Goal: Information Seeking & Learning: Learn about a topic

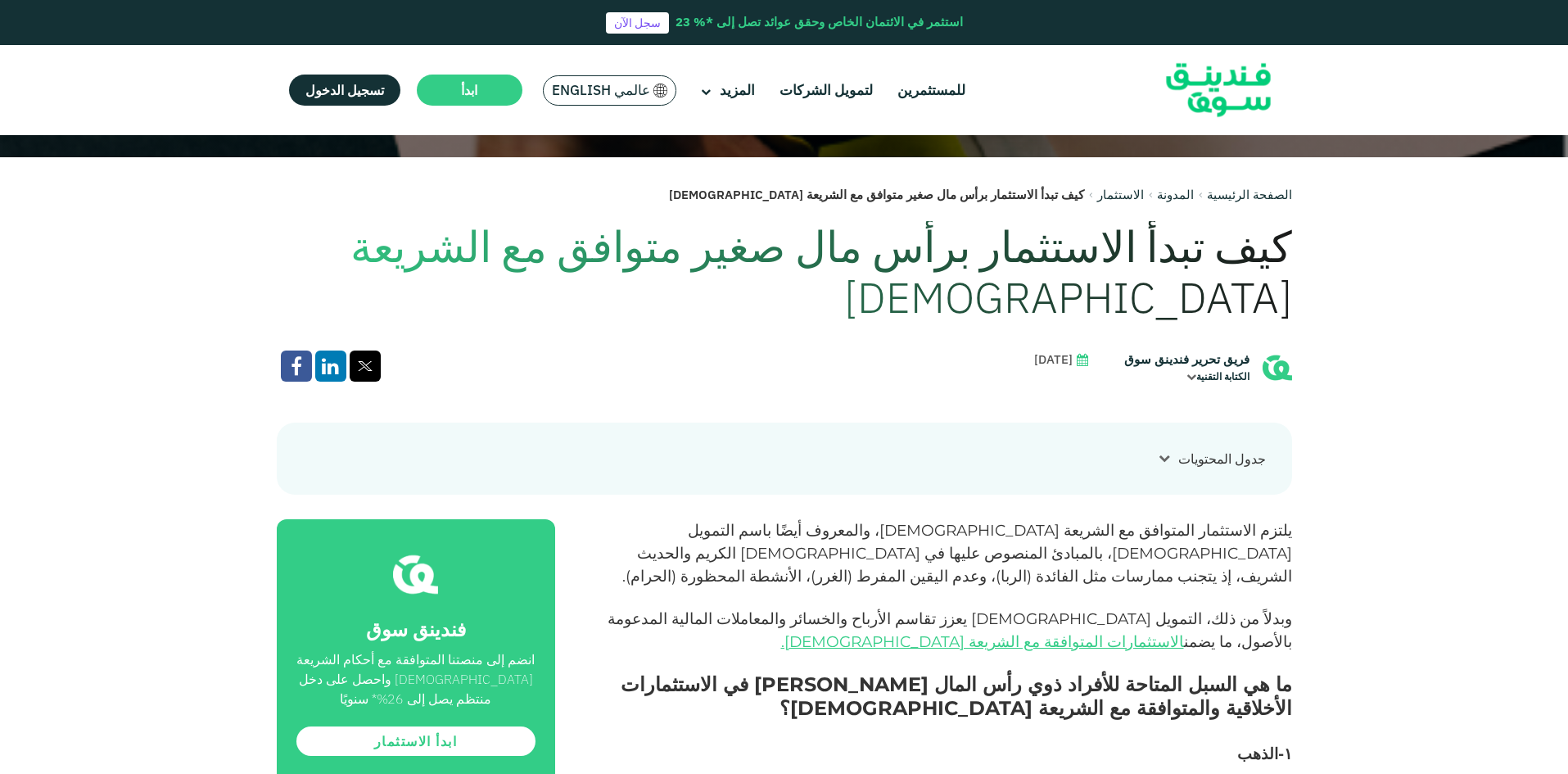
scroll to position [573, 0]
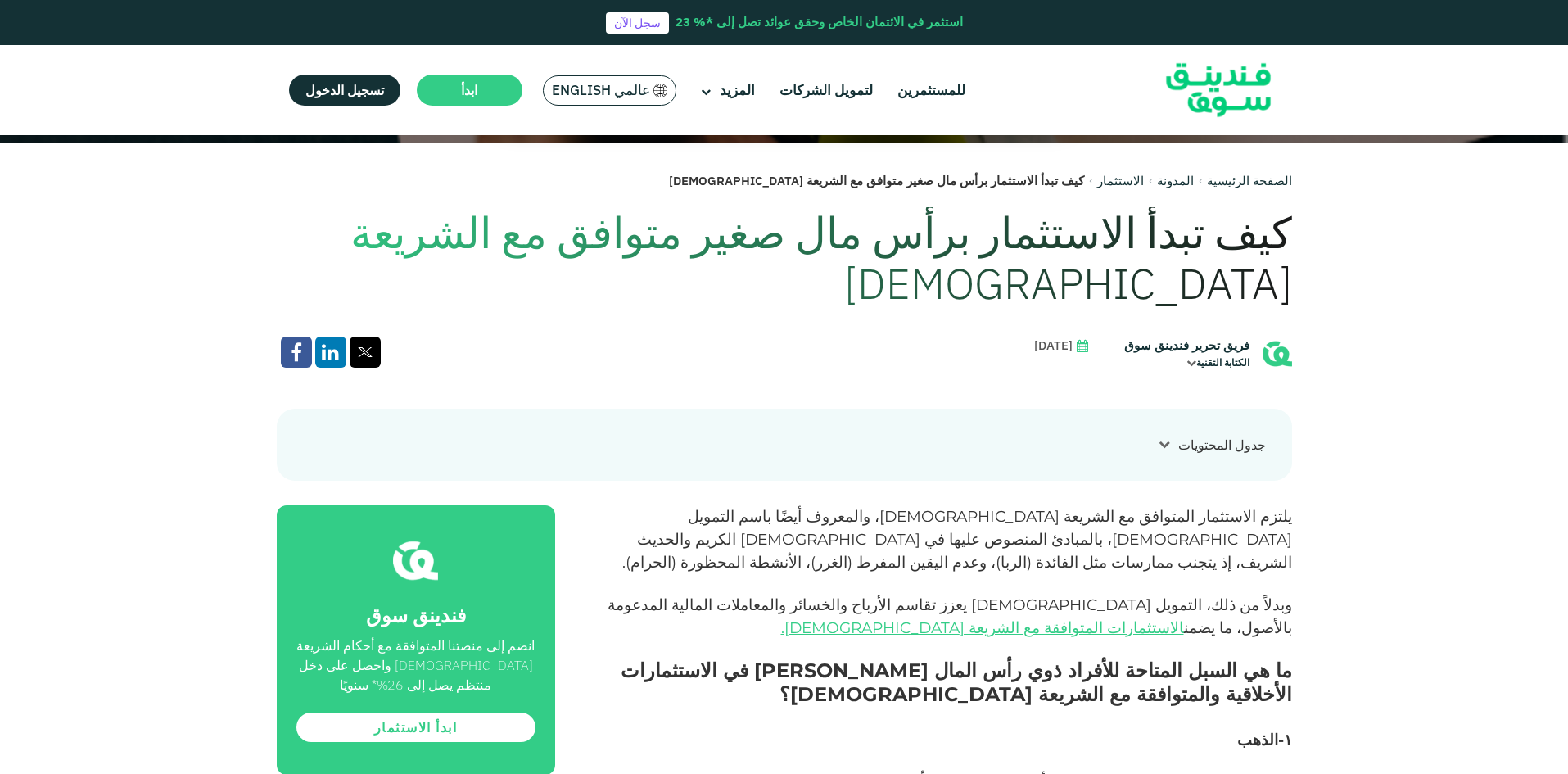
click at [1214, 507] on span "يلتزم الاستثمار المتوافق مع الشريعة [DEMOGRAPHIC_DATA]، والمعروف أيضًا باسم الت…" at bounding box center [957, 539] width 670 height 65
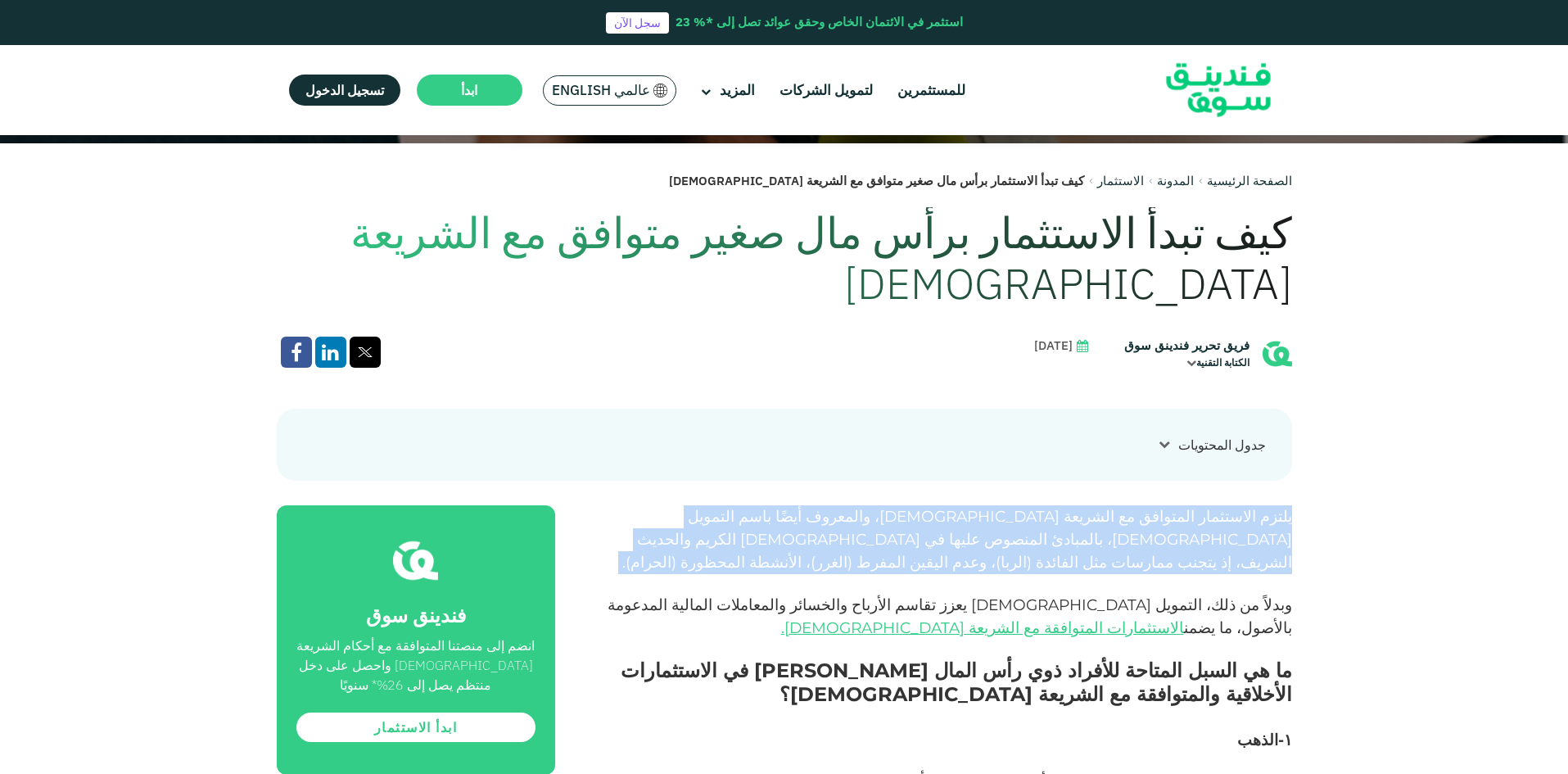
click at [1214, 507] on span "يلتزم الاستثمار المتوافق مع الشريعة [DEMOGRAPHIC_DATA]، والمعروف أيضًا باسم الت…" at bounding box center [957, 539] width 670 height 65
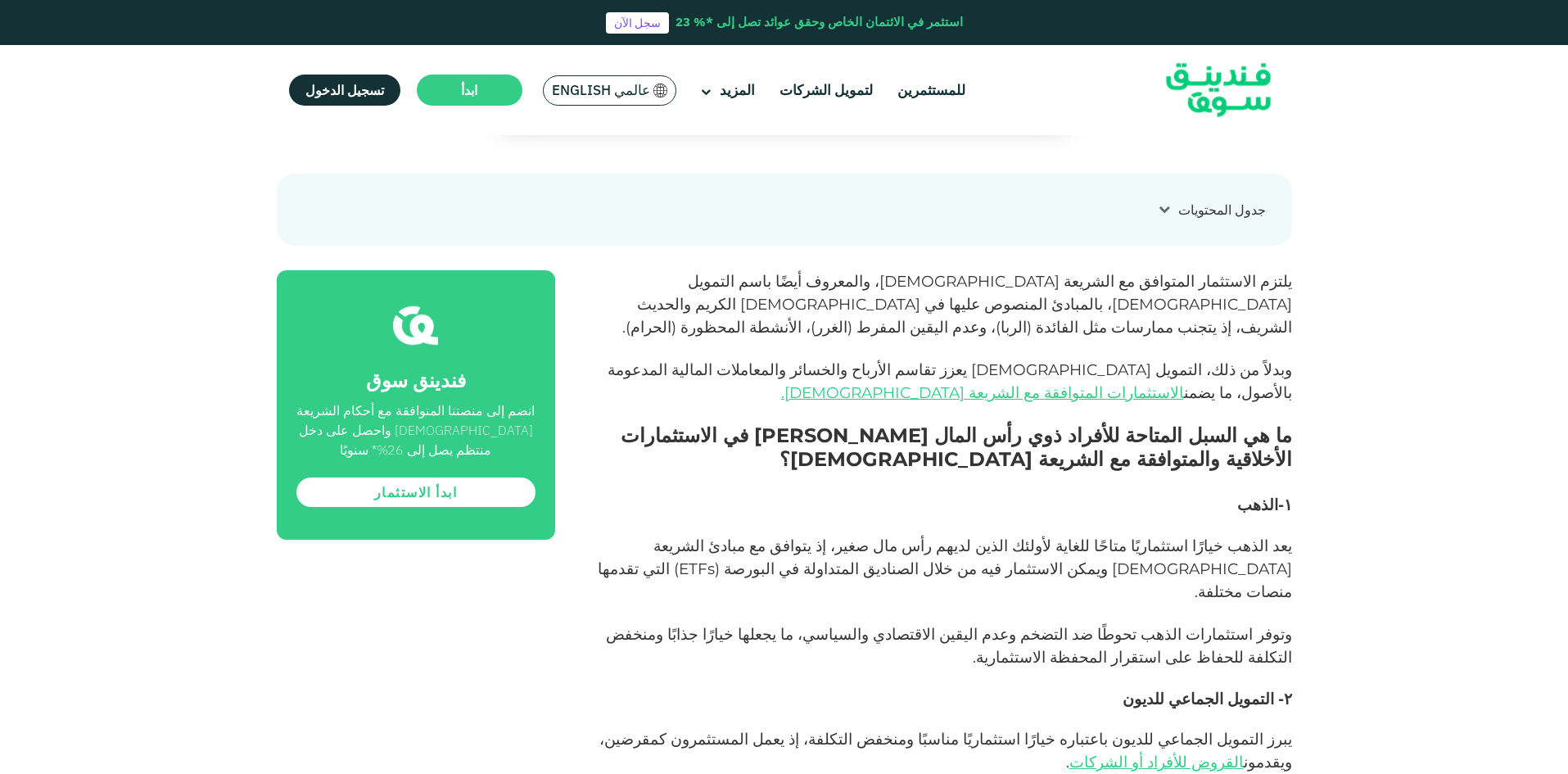
scroll to position [819, 0]
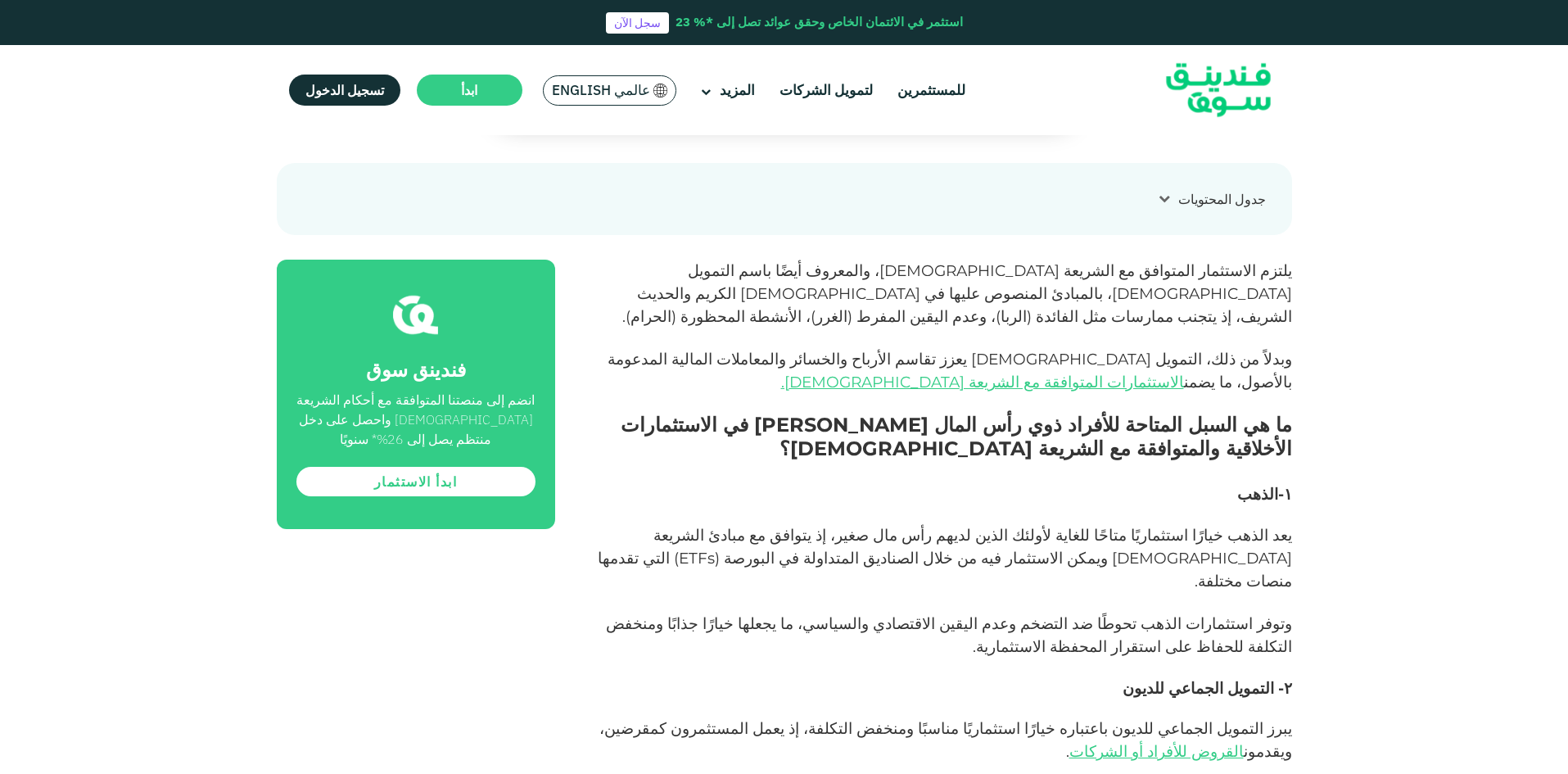
click at [1104, 526] on span "يعد الذهب خيارًا استثماريًا متاحًا للغاية لأولئك الذين لديهم رأس مال صغير، إذ ي…" at bounding box center [945, 558] width 694 height 65
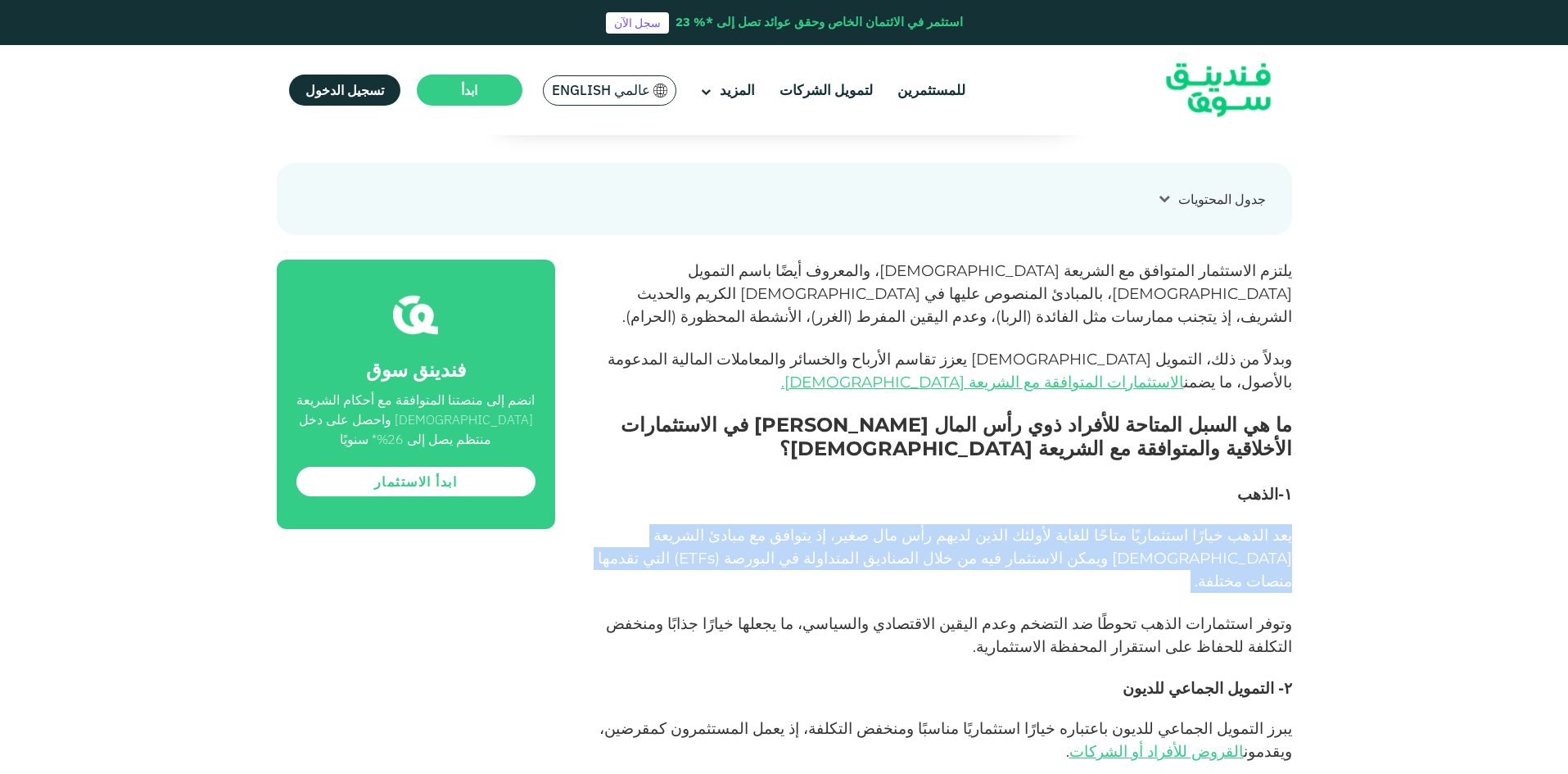
click at [1104, 526] on span "يعد الذهب خيارًا استثماريًا متاحًا للغاية لأولئك الذين لديهم رأس مال صغير، إذ ي…" at bounding box center [945, 558] width 694 height 65
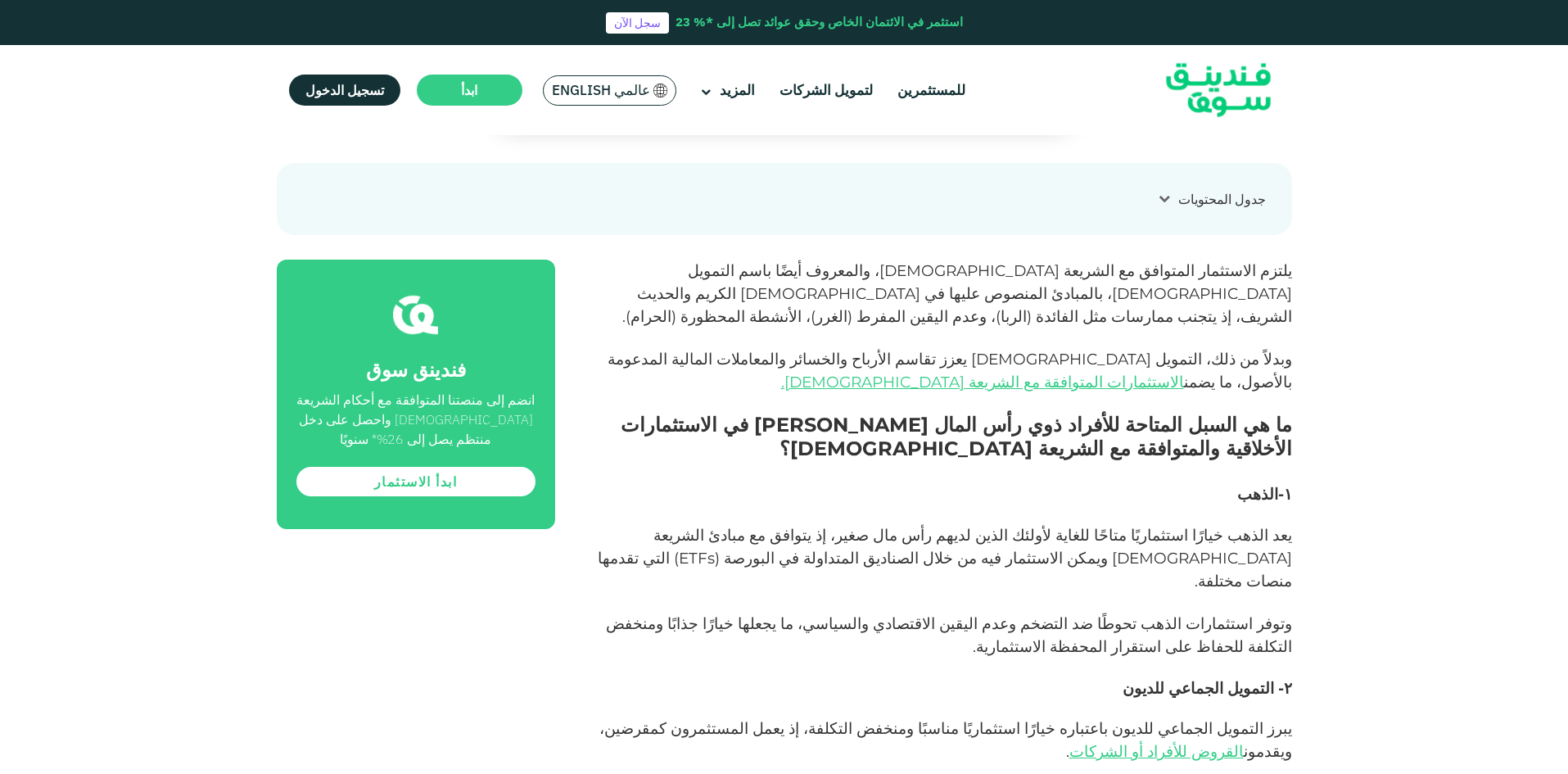
click at [1095, 615] on span "وتوفر استثمارات الذهب تحوطًا ضد التضخم وعدم اليقين الاقتصادي والسياسي، ما يجعله…" at bounding box center [949, 635] width 686 height 42
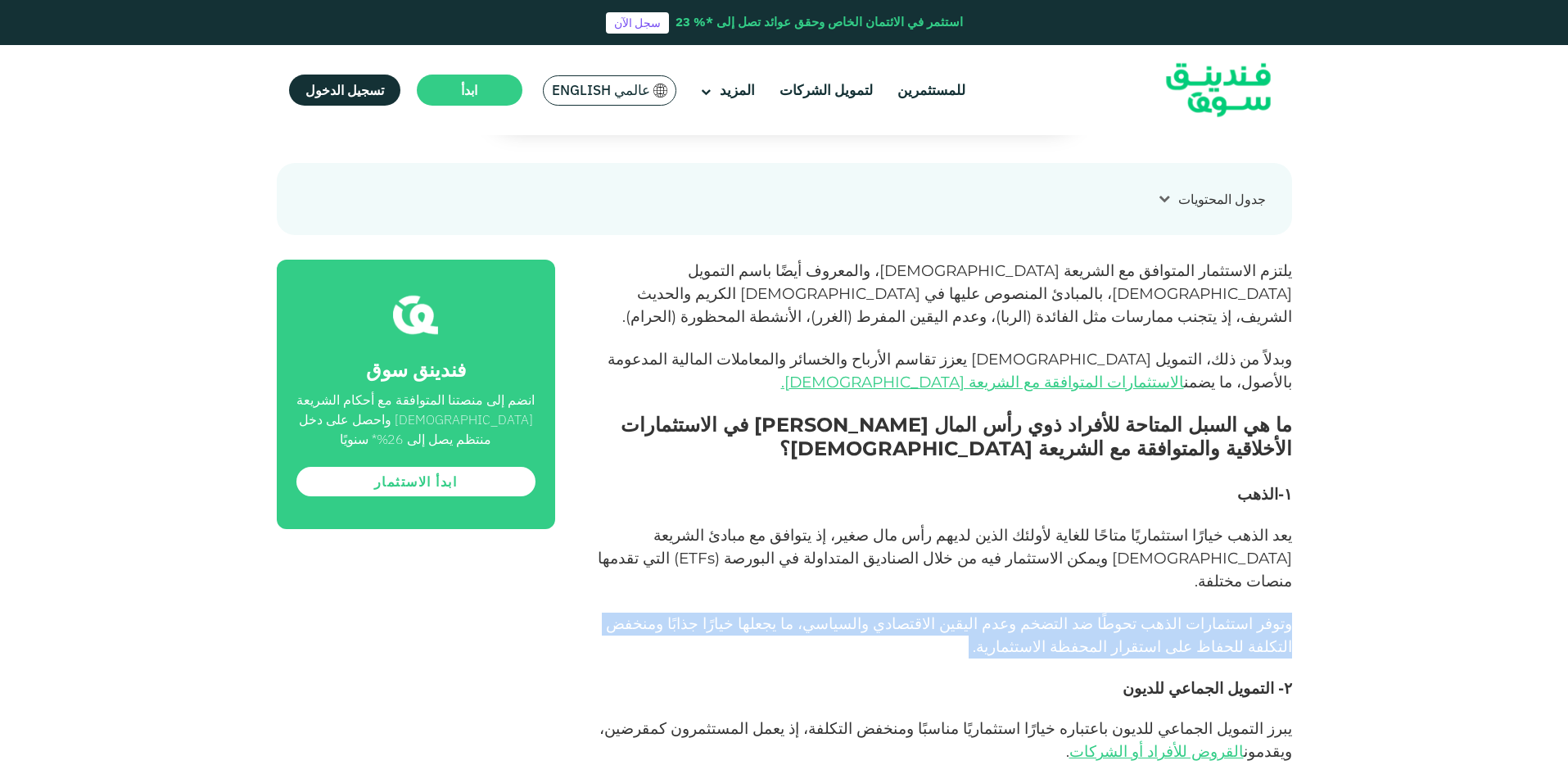
click at [1095, 615] on span "وتوفر استثمارات الذهب تحوطًا ضد التضخم وعدم اليقين الاقتصادي والسياسي، ما يجعله…" at bounding box center [949, 635] width 686 height 42
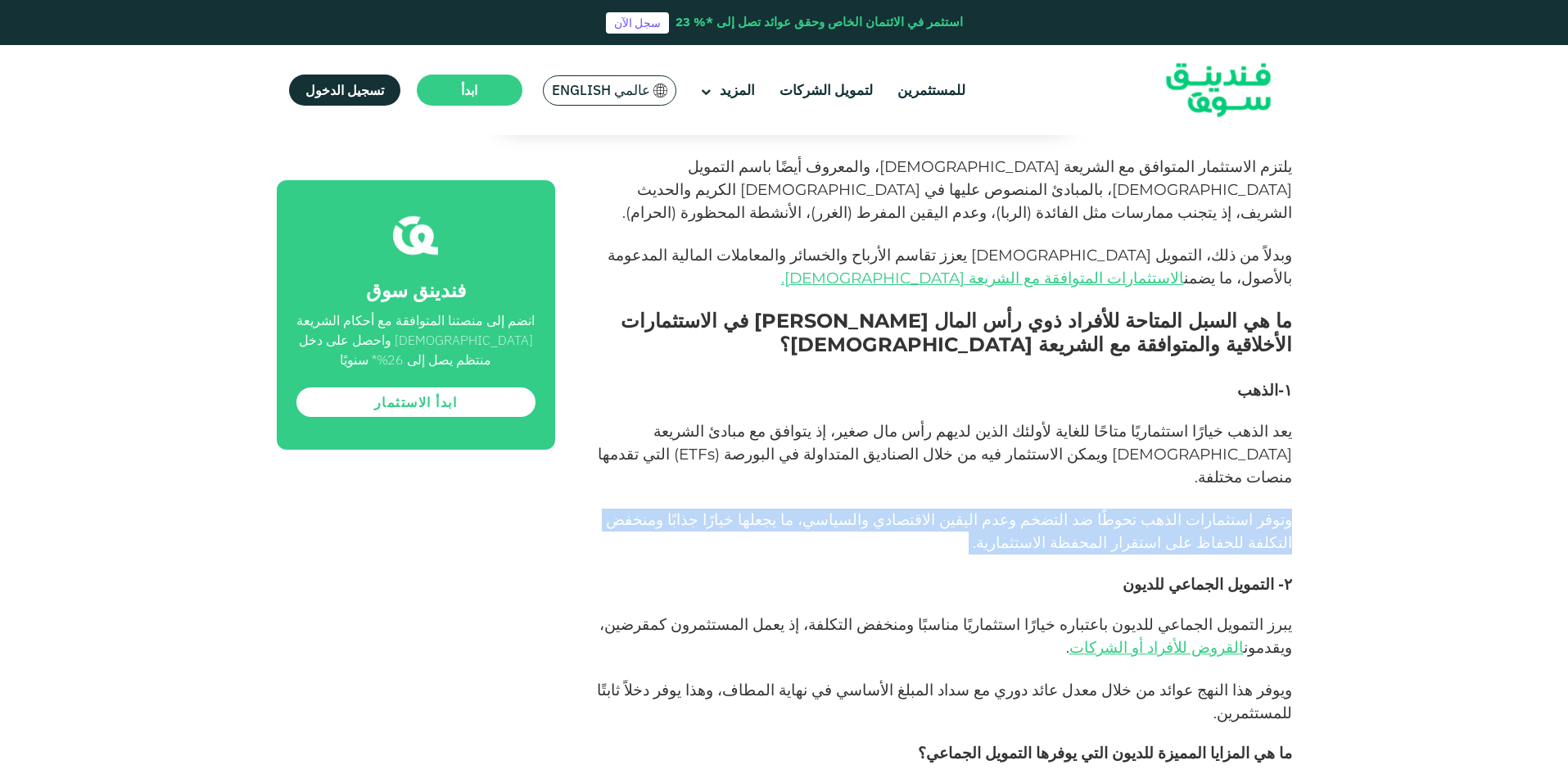
scroll to position [1147, 0]
